Goal: Task Accomplishment & Management: Complete application form

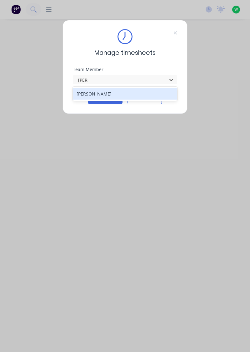
click at [85, 92] on div "[PERSON_NAME]" at bounding box center [125, 94] width 105 height 12
type input "[PERSON_NAME]"
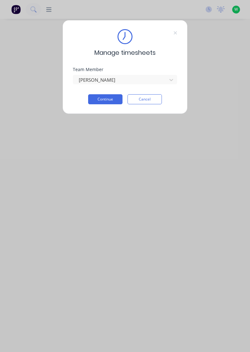
click at [102, 100] on button "Continue" at bounding box center [105, 99] width 34 height 10
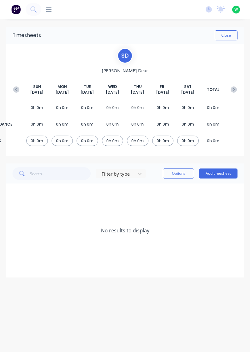
click at [222, 175] on button "Add timesheet" at bounding box center [218, 173] width 39 height 10
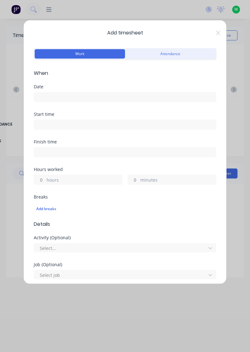
click at [215, 26] on div "Add timesheet Work Attendance When Date Start time Finish time Hours worked hou…" at bounding box center [125, 152] width 204 height 264
click at [219, 33] on icon at bounding box center [219, 32] width 4 height 5
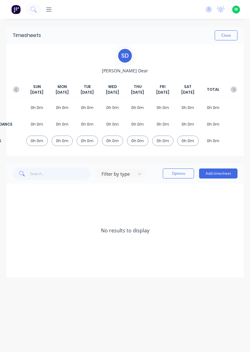
click at [19, 92] on button "button" at bounding box center [16, 89] width 13 height 11
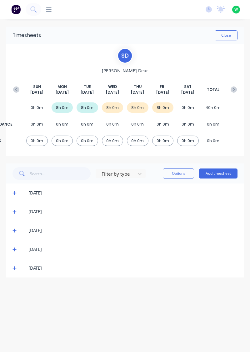
click at [15, 269] on icon at bounding box center [15, 268] width 4 height 4
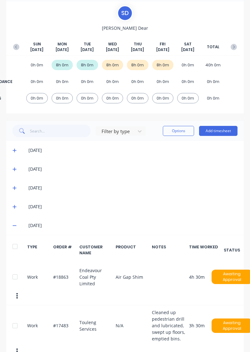
scroll to position [53, 0]
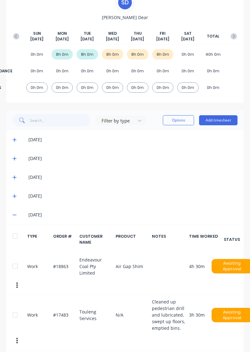
click at [227, 122] on button "Add timesheet" at bounding box center [218, 120] width 39 height 10
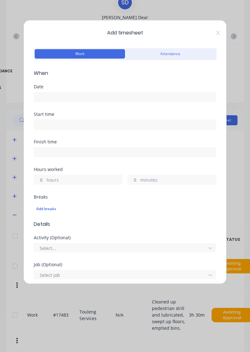
click at [40, 180] on input "hours" at bounding box center [39, 179] width 11 height 9
type input "8"
type input "7"
click at [133, 181] on input "minutes" at bounding box center [133, 179] width 11 height 9
type input "30"
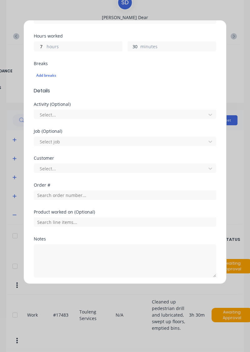
scroll to position [155, 0]
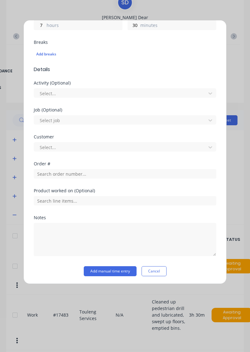
click at [154, 272] on button "Cancel" at bounding box center [154, 271] width 25 height 10
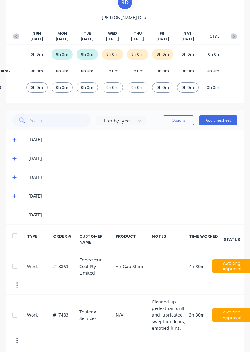
click at [224, 121] on button "Add timesheet" at bounding box center [218, 120] width 39 height 10
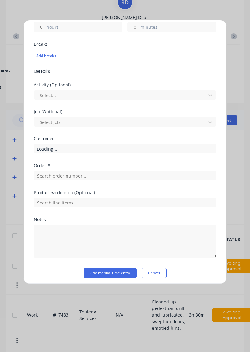
scroll to position [152, 0]
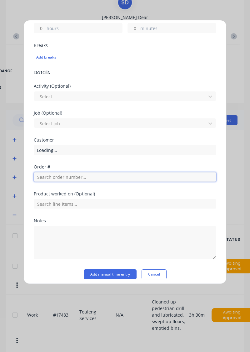
click at [168, 175] on input "text" at bounding box center [125, 176] width 183 height 9
type input "18865"
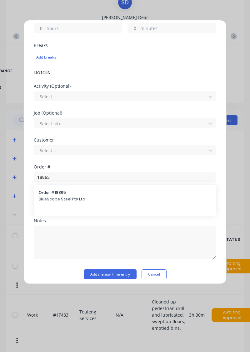
click at [49, 198] on span "BlueScope Steel Pty Ltd" at bounding box center [125, 199] width 173 height 6
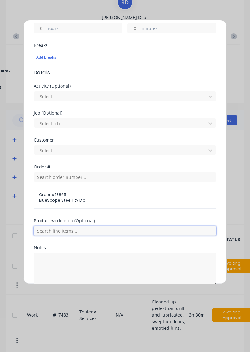
click at [52, 229] on input "text" at bounding box center [125, 230] width 183 height 9
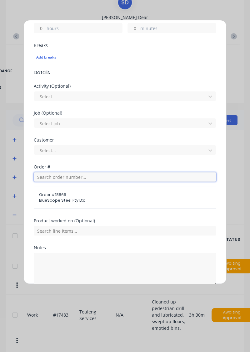
click at [45, 175] on input "text" at bounding box center [125, 176] width 183 height 9
type input "18863"
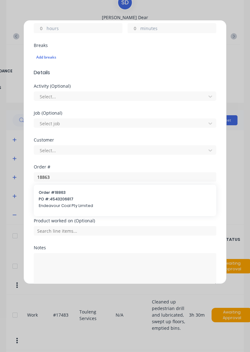
click at [48, 198] on span "PO #: 4543206817" at bounding box center [125, 199] width 173 height 6
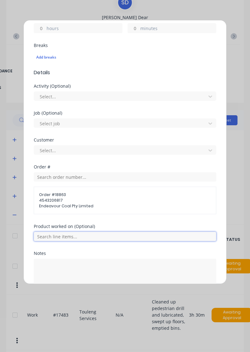
click at [48, 233] on input "text" at bounding box center [125, 236] width 183 height 9
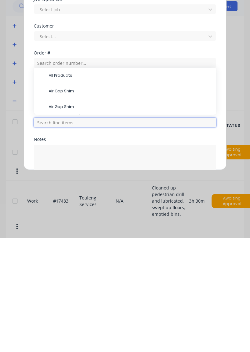
scroll to position [55, 0]
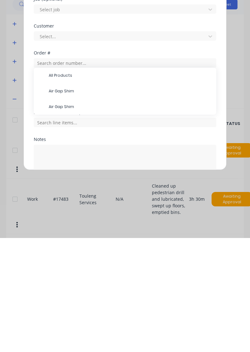
click at [56, 205] on span "Air Gap Shim" at bounding box center [130, 205] width 163 height 6
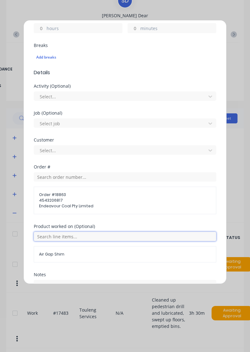
click at [45, 233] on input "text" at bounding box center [125, 236] width 183 height 9
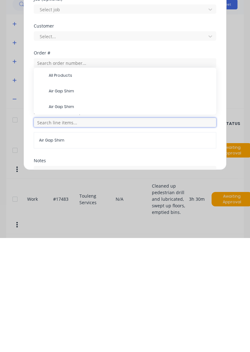
scroll to position [57, 0]
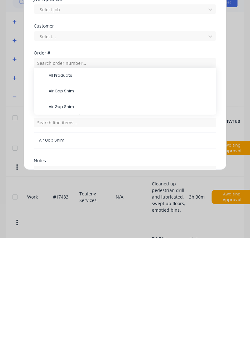
click at [50, 220] on span "Air Gap Shim" at bounding box center [130, 221] width 163 height 6
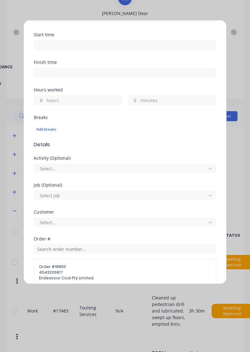
scroll to position [0, 0]
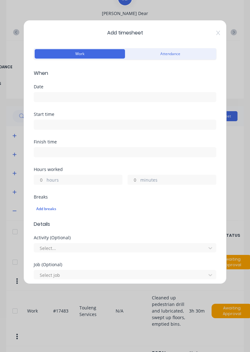
click at [52, 99] on input at bounding box center [125, 96] width 182 height 9
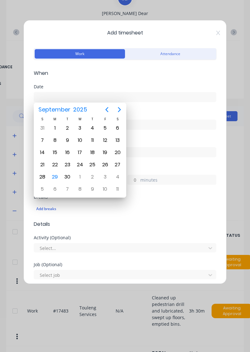
click at [57, 175] on div "29" at bounding box center [54, 176] width 9 height 9
type input "[DATE]"
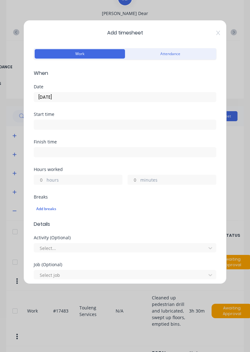
click at [41, 176] on input "hours" at bounding box center [39, 179] width 11 height 9
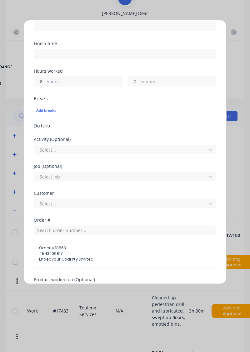
scroll to position [208, 0]
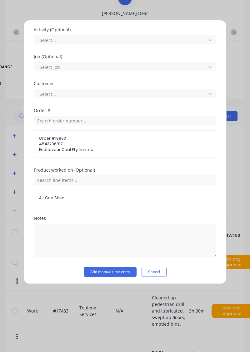
type input "8"
click at [121, 270] on button "Add manual time entry" at bounding box center [110, 272] width 53 height 10
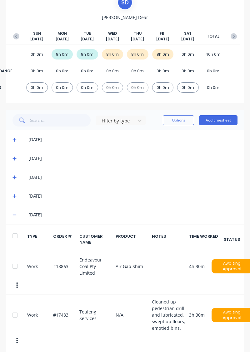
scroll to position [0, 0]
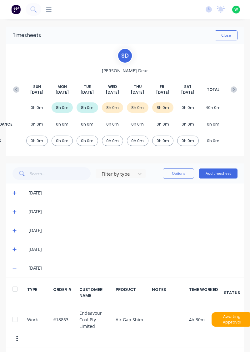
click at [236, 86] on icon "button" at bounding box center [234, 89] width 6 height 6
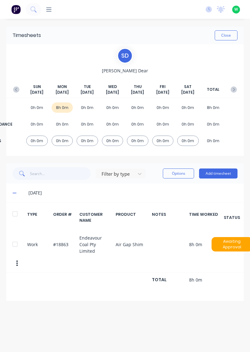
click at [229, 36] on button "Close" at bounding box center [226, 35] width 23 height 10
